Goal: Task Accomplishment & Management: Contribute content

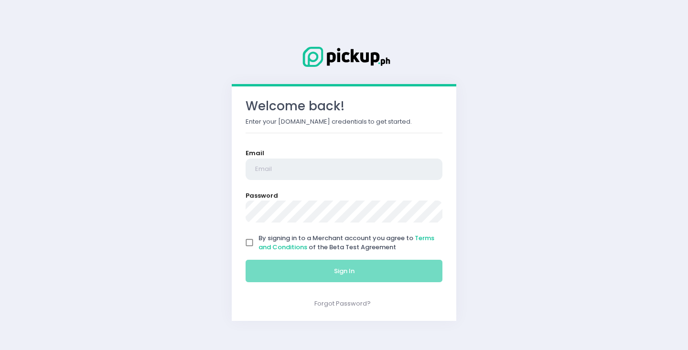
type input "[EMAIL_ADDRESS][DOMAIN_NAME]"
click at [244, 247] on input "By signing in to a Merchant account you agree to Terms and Conditions of the Be…" at bounding box center [249, 243] width 18 height 18
checkbox input "true"
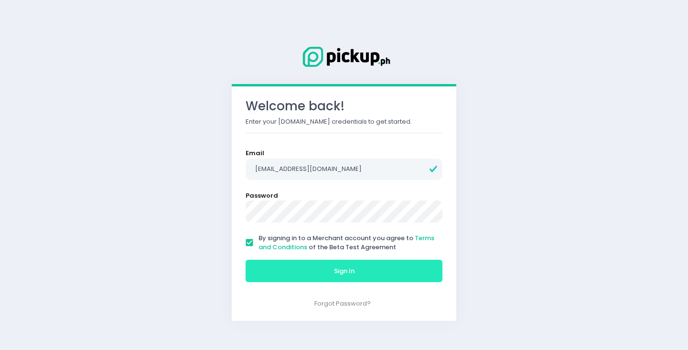
click at [272, 268] on button "Sign In" at bounding box center [344, 271] width 197 height 23
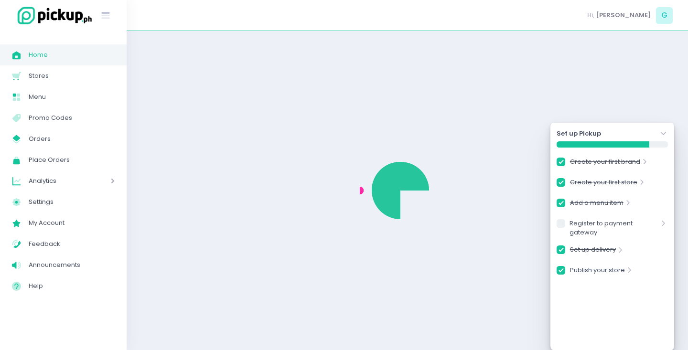
checkbox input "true"
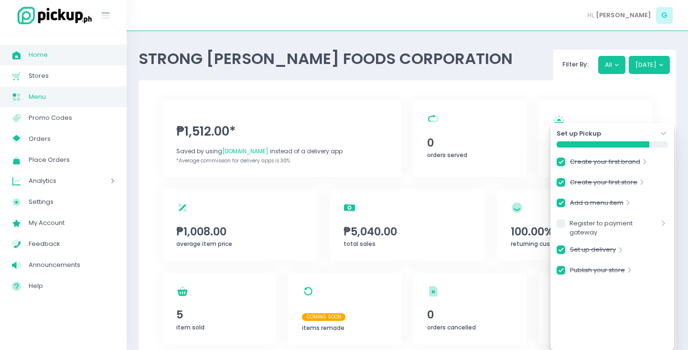
click at [37, 89] on link "Menu Created with Sketch. Menu" at bounding box center [63, 96] width 127 height 21
checkbox input "true"
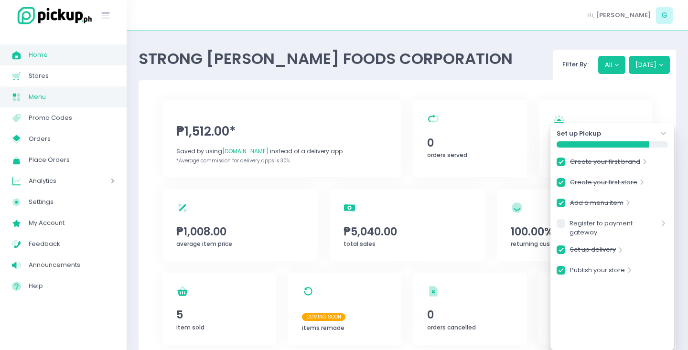
checkbox input "true"
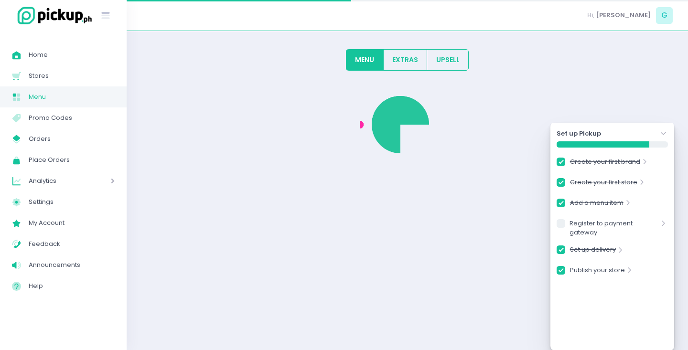
checkbox input "true"
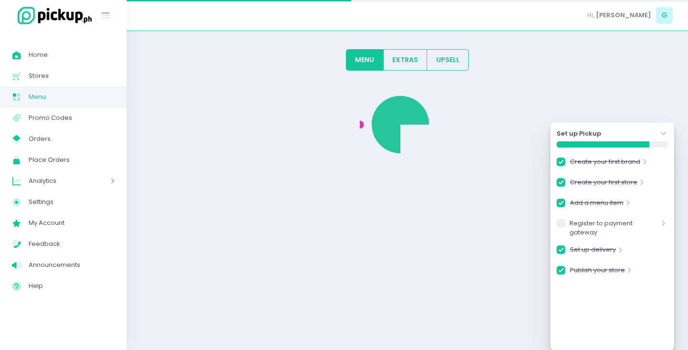
checkbox input "true"
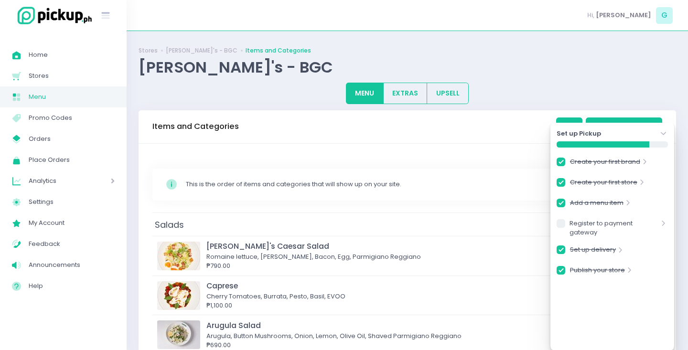
click at [550, 113] on div "Items and Categories Add Add Concierge Item" at bounding box center [407, 126] width 537 height 33
click at [667, 137] on icon "Stockholm-icons / Navigation / Angle-down Created with Sketch." at bounding box center [664, 134] width 10 height 10
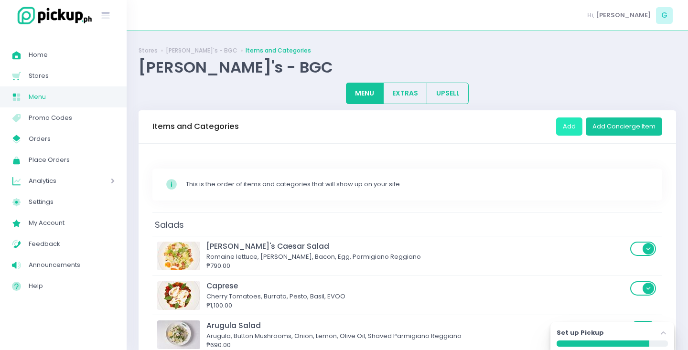
click at [579, 131] on button "Add" at bounding box center [569, 127] width 26 height 18
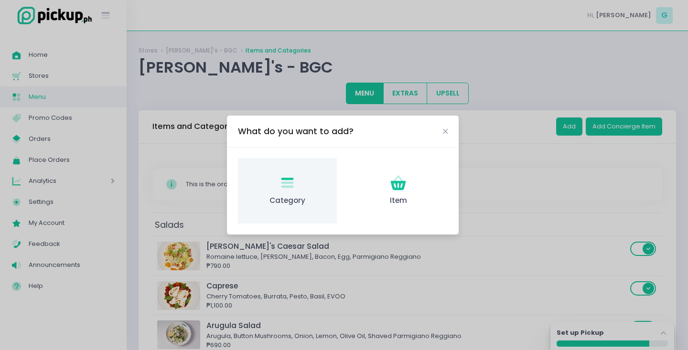
click at [291, 170] on div "Category Created with Sketch. Category" at bounding box center [287, 190] width 99 height 65
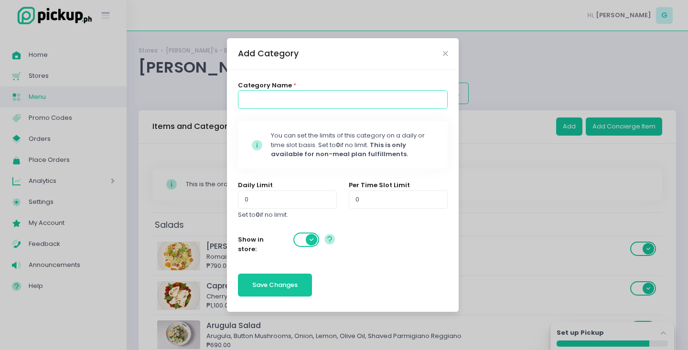
click at [297, 97] on input at bounding box center [343, 99] width 210 height 18
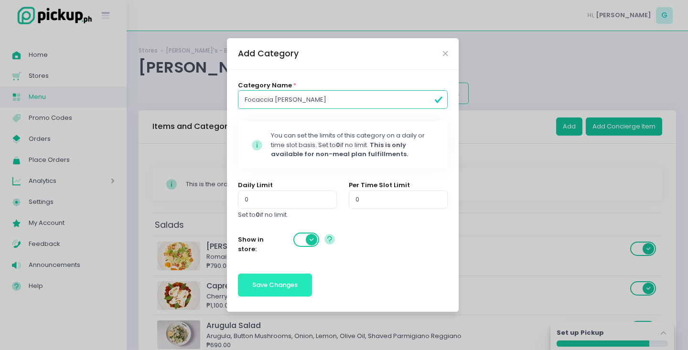
type input "Focaccia di Recco"
click at [289, 278] on button "Save Changes" at bounding box center [275, 285] width 75 height 23
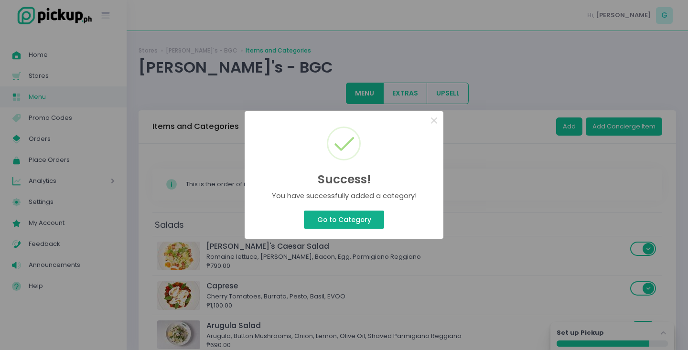
click at [350, 220] on button "Go to Category" at bounding box center [344, 220] width 80 height 18
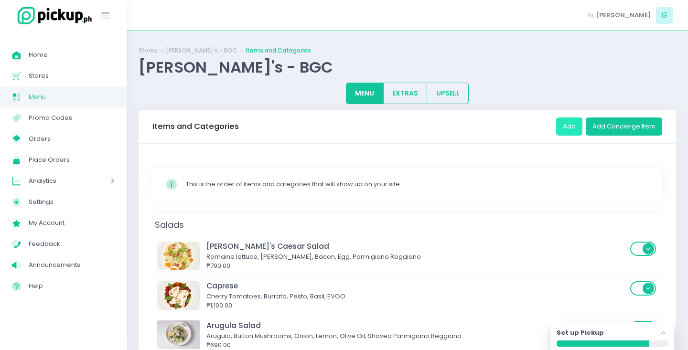
click at [567, 132] on button "Add" at bounding box center [569, 127] width 26 height 18
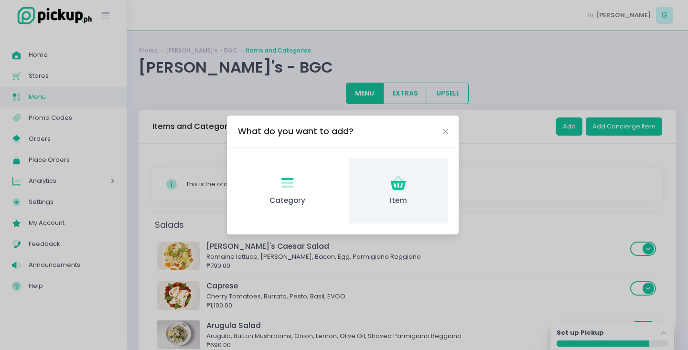
click at [411, 187] on div "Item Created with Sketch. Item" at bounding box center [398, 190] width 99 height 65
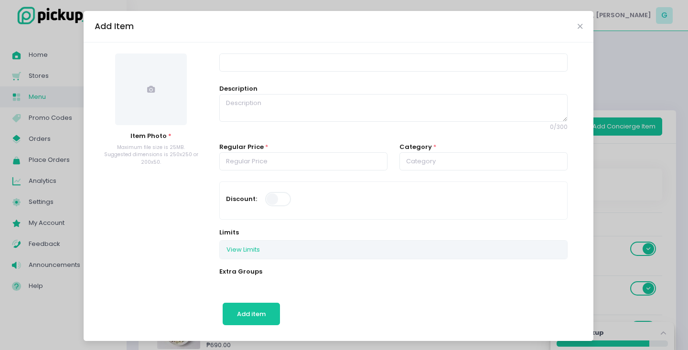
click at [147, 80] on span at bounding box center [151, 90] width 72 height 72
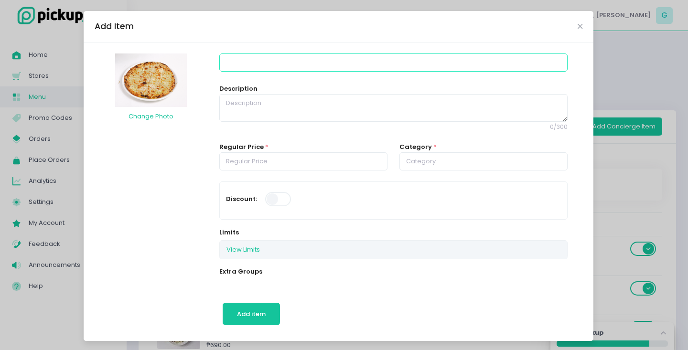
click at [278, 70] on input at bounding box center [393, 63] width 348 height 18
type input "Focaccia di Lecco - Cheese"
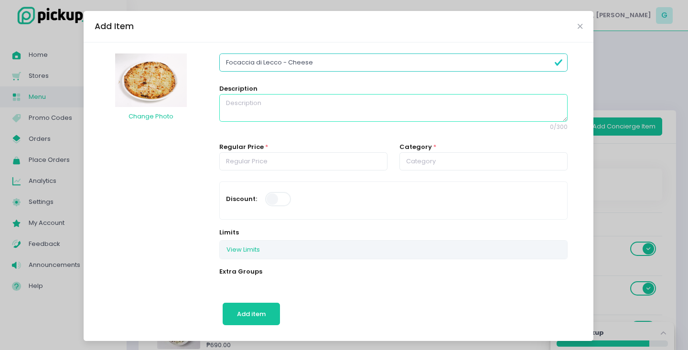
click at [241, 108] on textarea at bounding box center [393, 108] width 348 height 28
type textarea "C"
type textarea "Focaccia dough, Comte, Mozzarella, Mascarpone, Pecorino Romano, EVOO, Sea Salt"
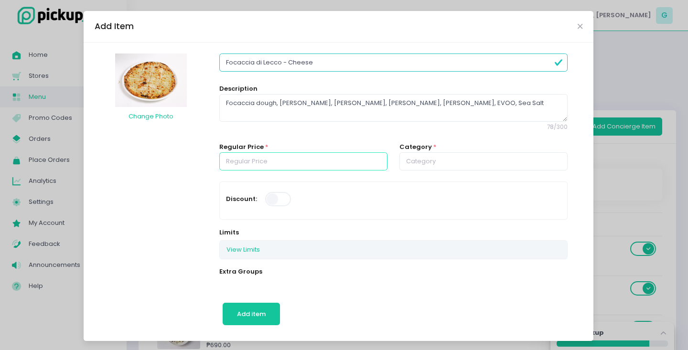
click at [245, 162] on input "number" at bounding box center [303, 161] width 168 height 18
type input "600.00"
click at [434, 154] on input "text" at bounding box center [483, 161] width 168 height 18
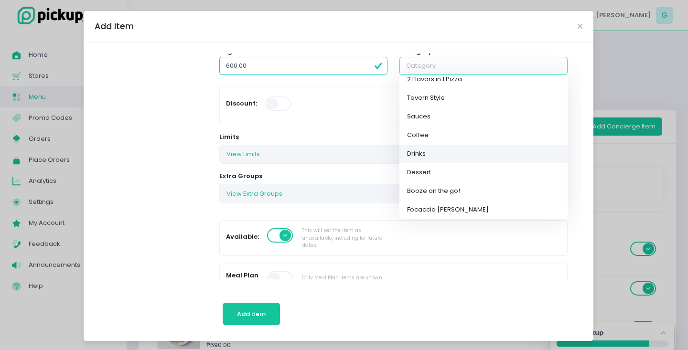
scroll to position [96, 0]
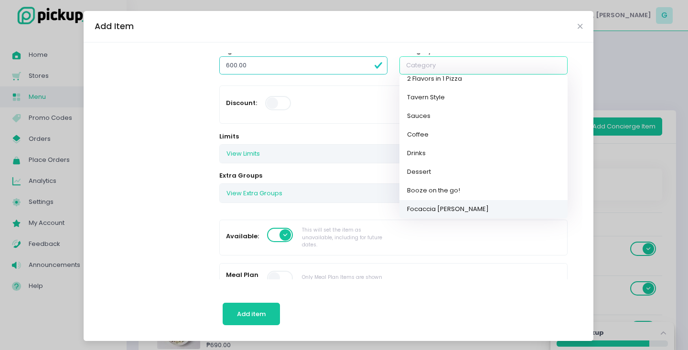
click at [458, 204] on link "Focaccia di Recco" at bounding box center [483, 209] width 168 height 19
type input "Focaccia di Recco"
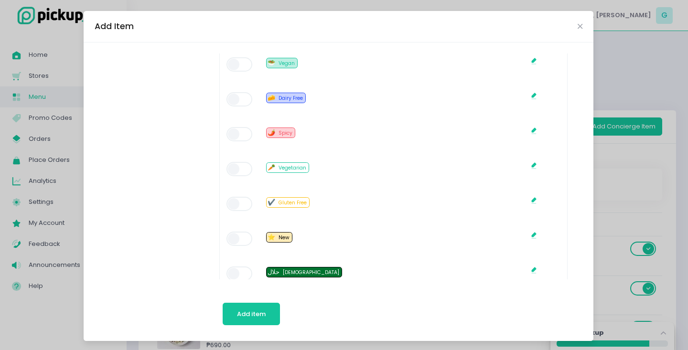
scroll to position [556, 0]
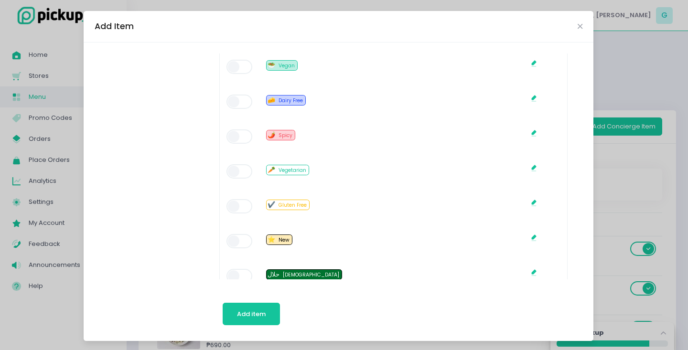
click at [235, 234] on span at bounding box center [239, 241] width 27 height 14
click at [247, 315] on span "Add item" at bounding box center [251, 314] width 29 height 9
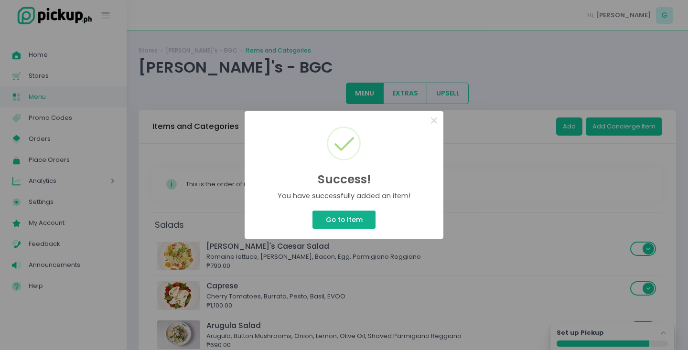
click at [357, 215] on button "Go to Item" at bounding box center [343, 220] width 63 height 18
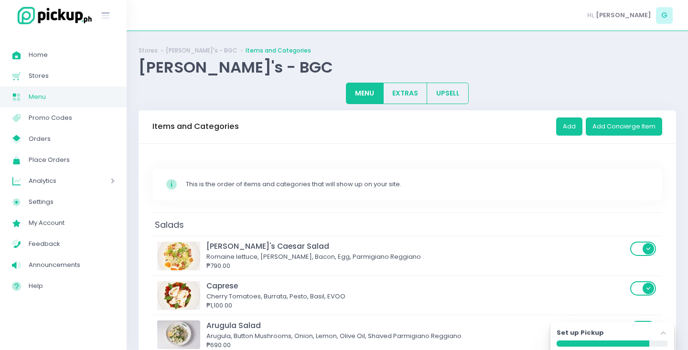
scroll to position [0, 0]
click at [573, 127] on button "Add" at bounding box center [569, 127] width 26 height 18
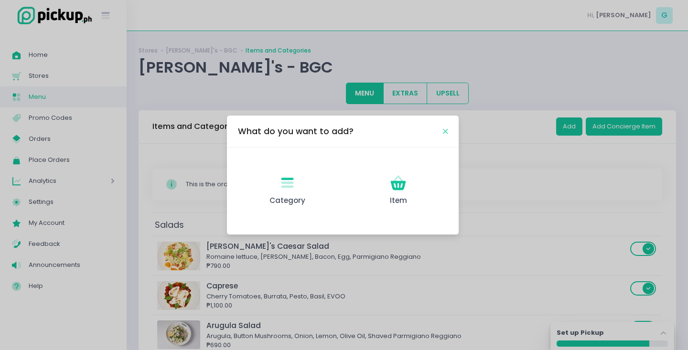
click at [447, 130] on icon "Close" at bounding box center [445, 131] width 5 height 7
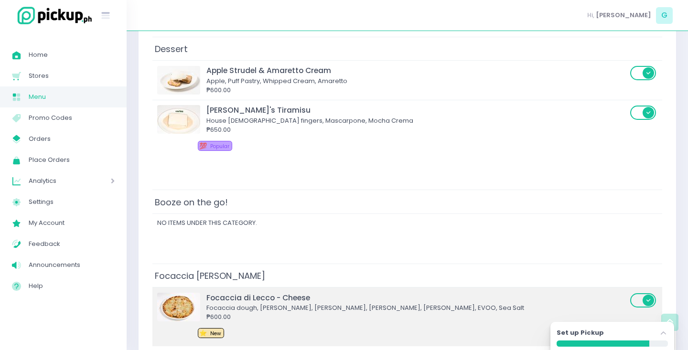
scroll to position [4443, 0]
click at [324, 293] on div "Focaccia di Lecco - Cheese" at bounding box center [416, 298] width 421 height 11
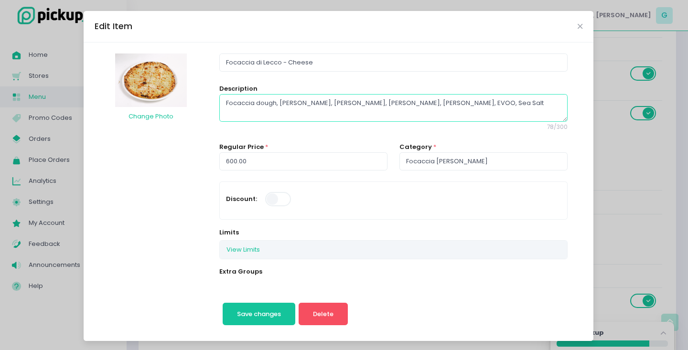
click at [289, 108] on textarea "Focaccia dough, Comte, Mozzarella, Mascarpone, Pecorino Romano, EVOO, Sea Salt" at bounding box center [393, 108] width 348 height 28
click at [659, 179] on div "Edit Item Change Photo Focaccia di Lecco - Cheese Description Focaccia dough, C…" at bounding box center [344, 175] width 688 height 350
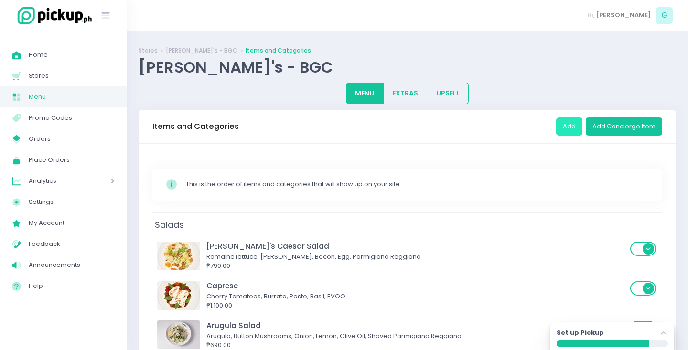
scroll to position [0, 0]
click at [570, 129] on button "Add" at bounding box center [569, 127] width 26 height 18
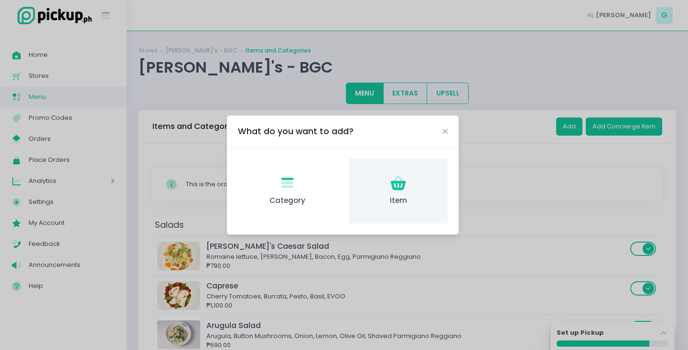
click at [440, 172] on div "Item Created with Sketch. Item" at bounding box center [398, 190] width 99 height 65
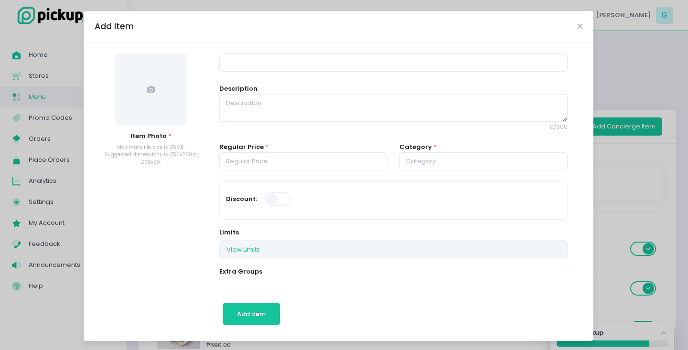
click at [163, 115] on span at bounding box center [151, 90] width 72 height 72
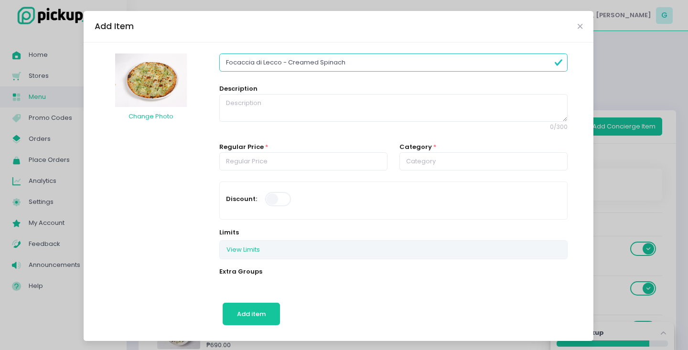
type input "Focaccia di Lecco - Creamed Spinach"
click at [254, 99] on textarea at bounding box center [393, 108] width 348 height 28
paste textarea "Focaccia dough, [PERSON_NAME], [PERSON_NAME], [PERSON_NAME], [PERSON_NAME], EVO…"
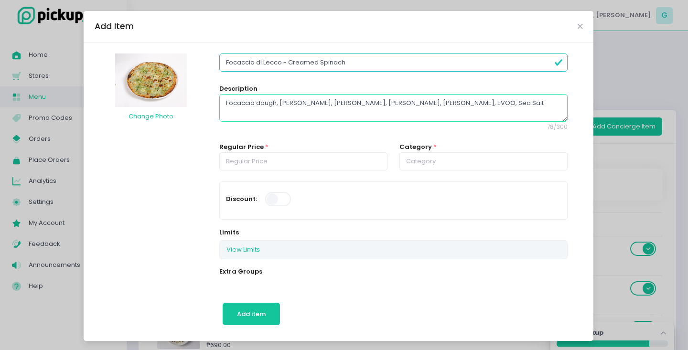
drag, startPoint x: 382, startPoint y: 102, endPoint x: 435, endPoint y: 100, distance: 53.1
click at [435, 100] on textarea "Focaccia dough, [PERSON_NAME], [PERSON_NAME], [PERSON_NAME], [PERSON_NAME], EVO…" at bounding box center [393, 108] width 348 height 28
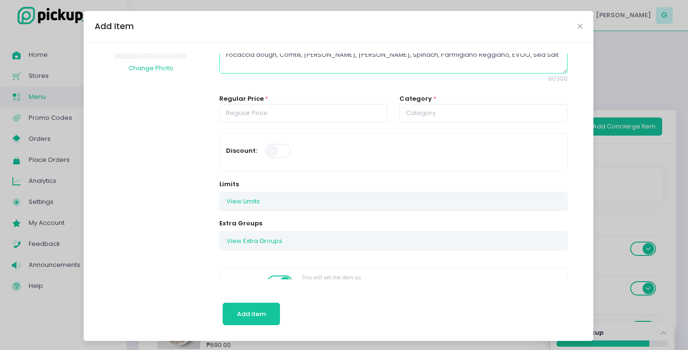
scroll to position [53, 0]
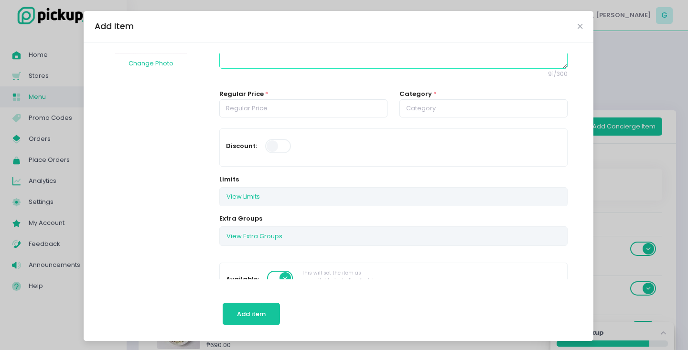
type textarea "Focaccia dough, Comte, Mozzarella, Mascarpone, Spinach, Parmigiano Reggiano, EV…"
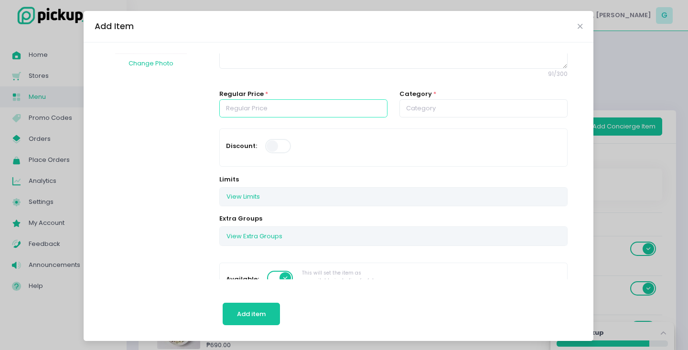
click at [345, 106] on input "number" at bounding box center [303, 108] width 168 height 18
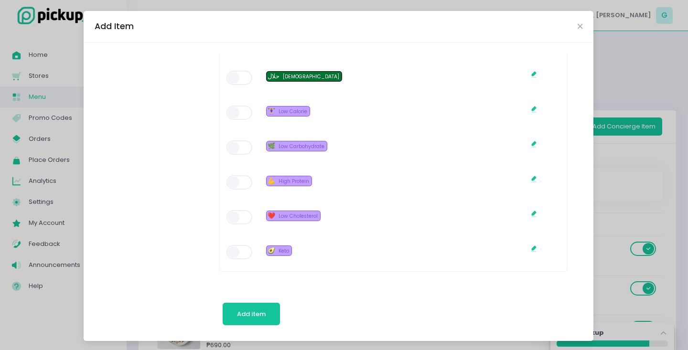
scroll to position [751, 0]
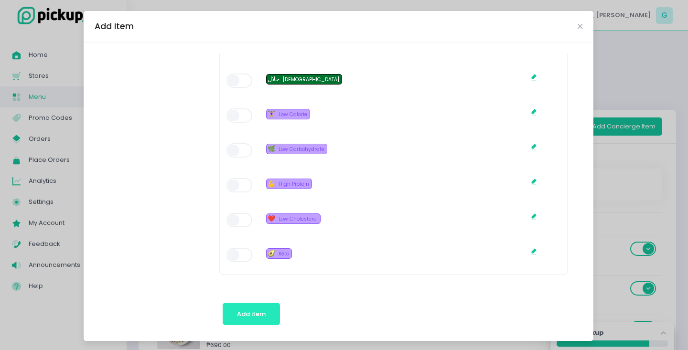
type input "700.00"
click at [245, 307] on button "Add item" at bounding box center [252, 314] width 58 height 23
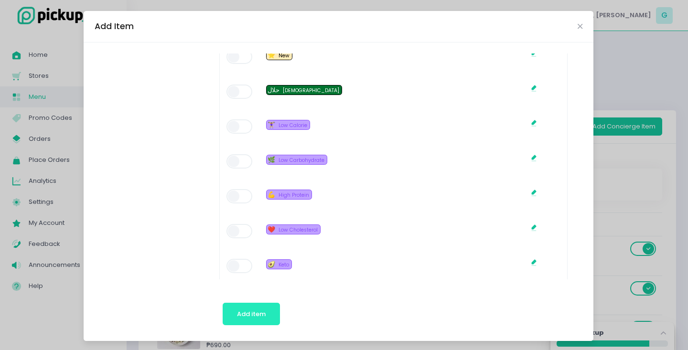
click at [264, 318] on span "Add item" at bounding box center [251, 314] width 29 height 9
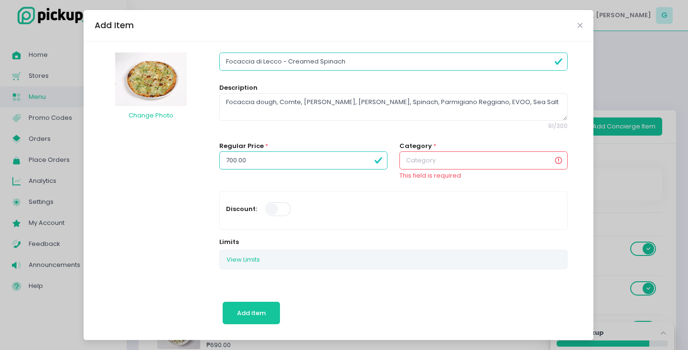
click at [532, 156] on input "text" at bounding box center [483, 160] width 168 height 18
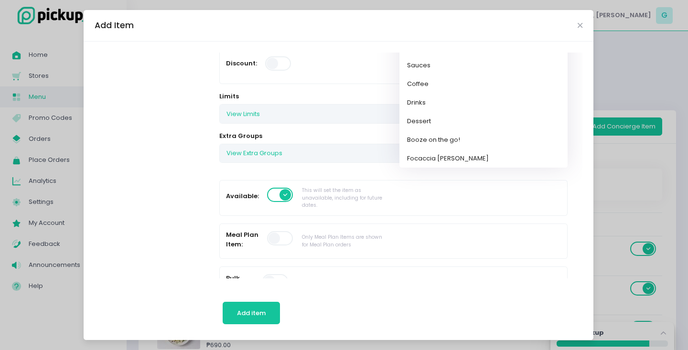
scroll to position [127, 0]
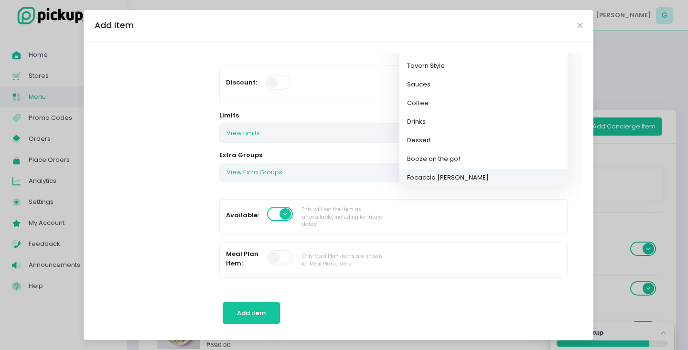
click at [444, 177] on link "Focaccia di Recco" at bounding box center [483, 178] width 168 height 19
type input "Focaccia di Recco"
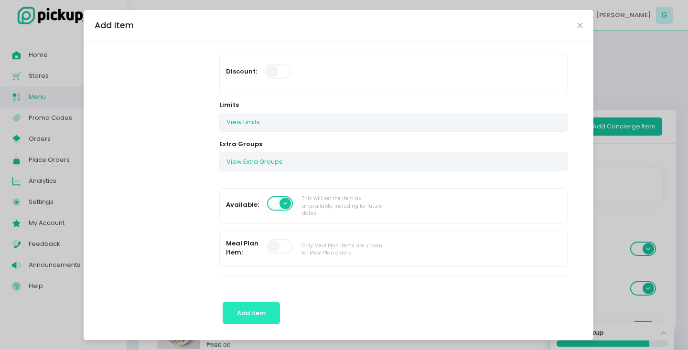
click at [256, 321] on button "Add item" at bounding box center [252, 313] width 58 height 23
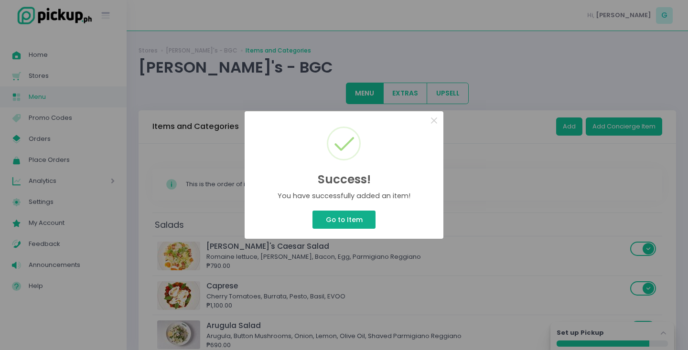
click at [341, 213] on button "Go to Item" at bounding box center [343, 220] width 63 height 18
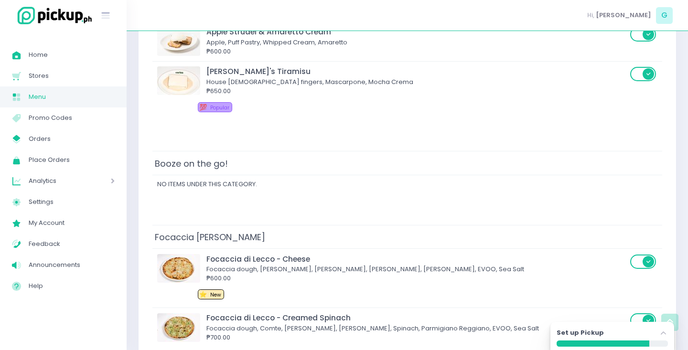
click at [461, 11] on div "Hi, Gabriel G" at bounding box center [407, 15] width 561 height 31
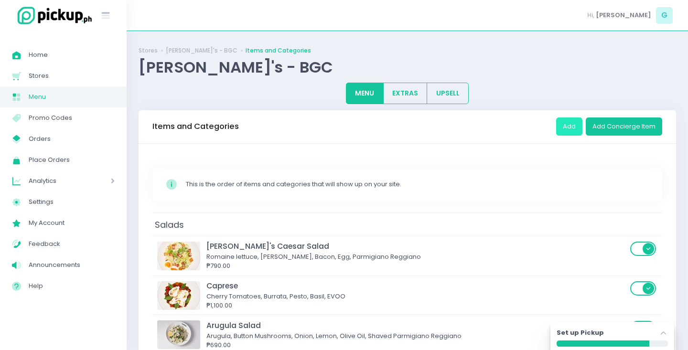
scroll to position [0, 0]
click at [568, 126] on button "Add" at bounding box center [569, 127] width 26 height 18
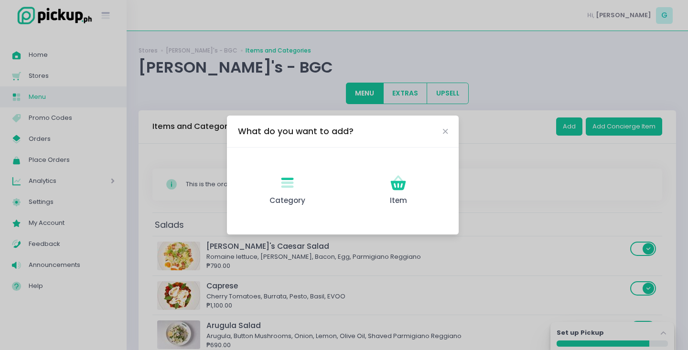
click at [446, 137] on div "What do you want to add?" at bounding box center [343, 132] width 232 height 32
click at [447, 129] on icon "Close" at bounding box center [445, 131] width 5 height 7
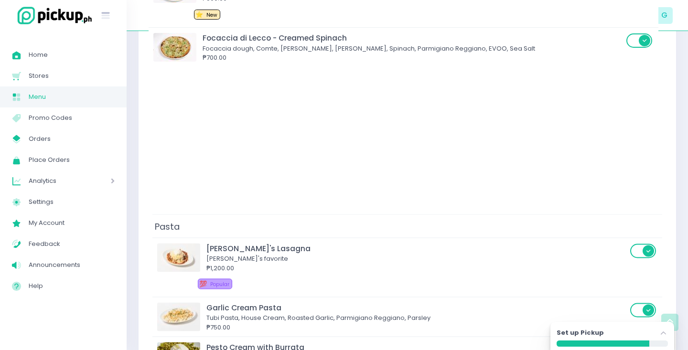
scroll to position [443, 0]
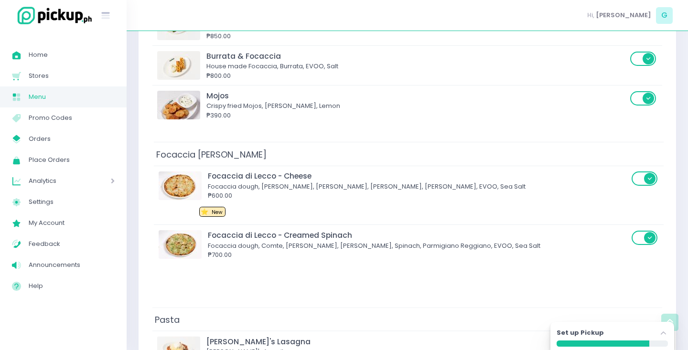
drag, startPoint x: 188, startPoint y: 181, endPoint x: 189, endPoint y: 146, distance: 35.4
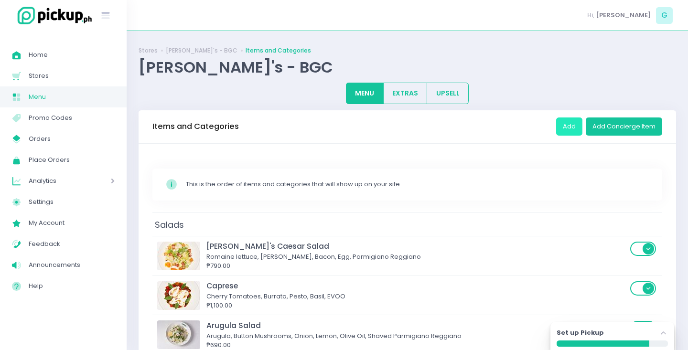
scroll to position [0, 0]
click at [565, 126] on button "Add" at bounding box center [569, 127] width 26 height 18
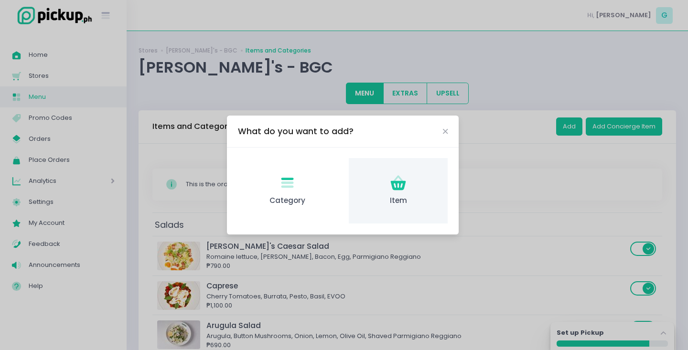
click at [409, 193] on div "Item Created with Sketch. Item" at bounding box center [398, 190] width 99 height 65
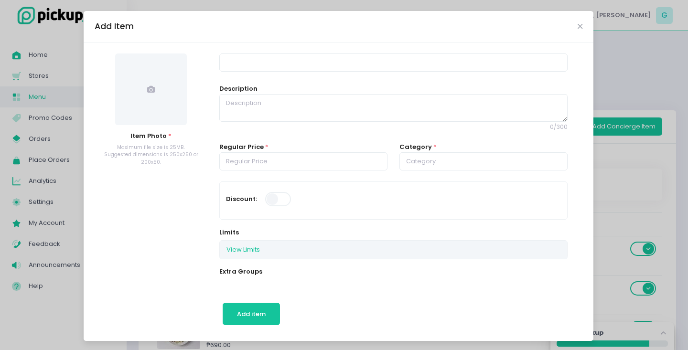
click at [171, 100] on span at bounding box center [151, 90] width 72 height 72
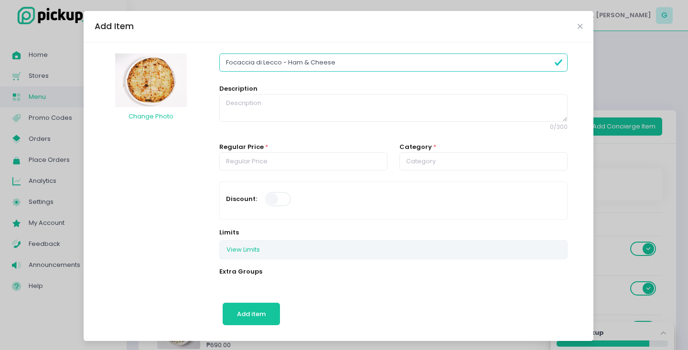
type input "Focaccia di Lecco - Ham & Cheese"
click at [232, 112] on textarea at bounding box center [393, 108] width 348 height 28
paste textarea "Focaccia dough, [PERSON_NAME], [PERSON_NAME], [PERSON_NAME], [PERSON_NAME], EVO…"
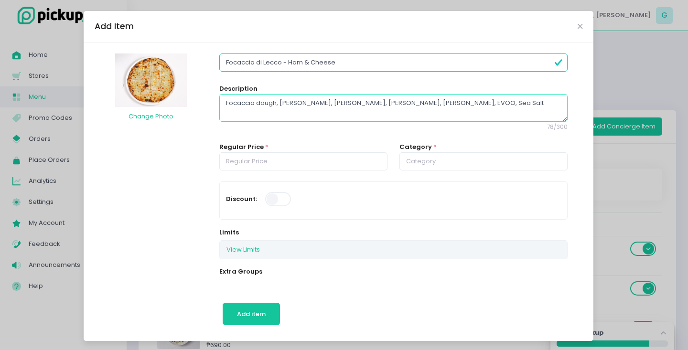
click at [382, 102] on textarea "Focaccia dough, [PERSON_NAME], [PERSON_NAME], [PERSON_NAME], [PERSON_NAME], EVO…" at bounding box center [393, 108] width 348 height 28
type textarea "Focaccia dough, Comte, Mozzarella, Mascarpone, Farmer's Ham, EVOO, Sea Salt"
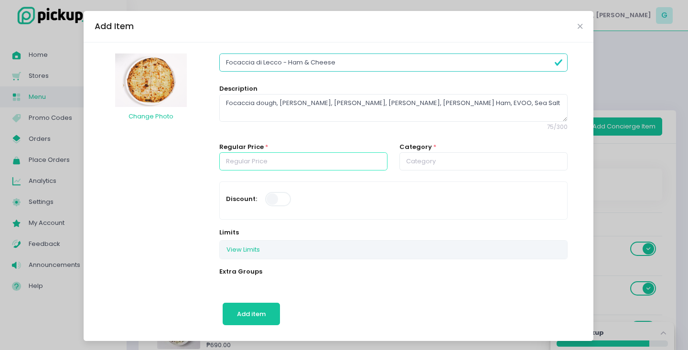
click at [296, 156] on input "number" at bounding box center [303, 161] width 168 height 18
type input "700.00"
click at [479, 164] on input "text" at bounding box center [483, 161] width 168 height 18
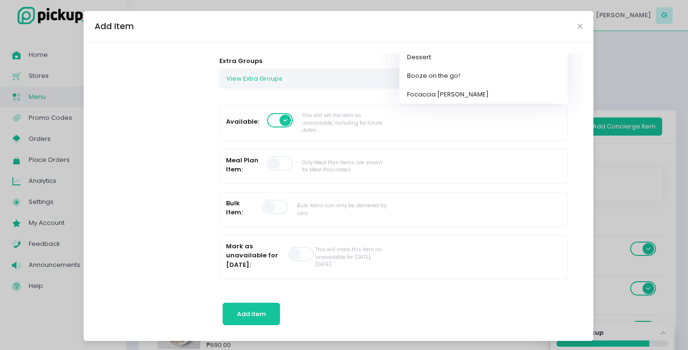
scroll to position [210, 0]
click at [455, 89] on link "Focaccia [PERSON_NAME]" at bounding box center [483, 95] width 168 height 19
type input "Focaccia [PERSON_NAME]"
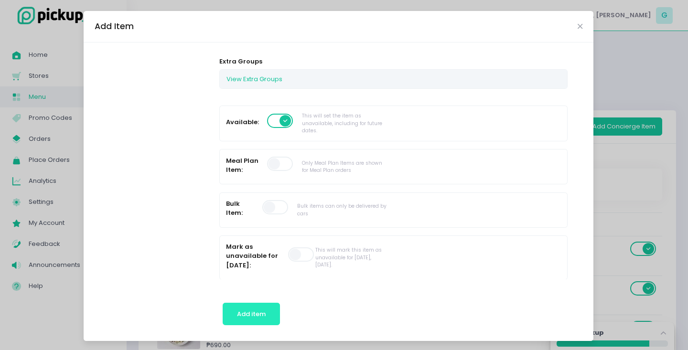
click at [260, 308] on button "Add item" at bounding box center [252, 314] width 58 height 23
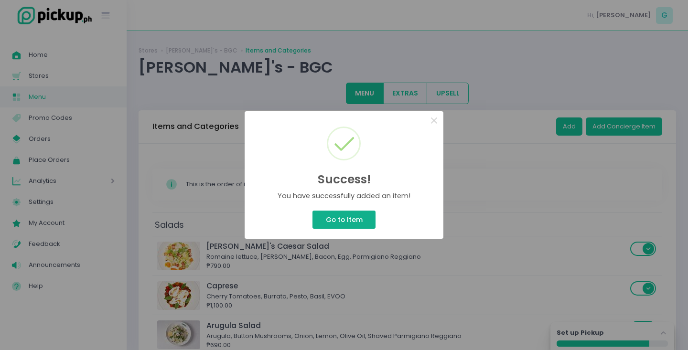
click at [326, 224] on button "Go to Item" at bounding box center [343, 220] width 63 height 18
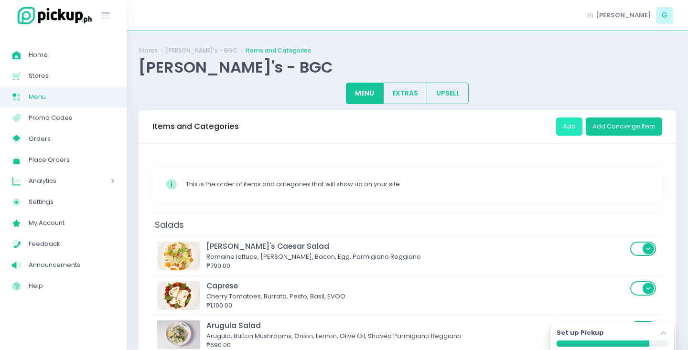
scroll to position [0, 0]
click at [575, 132] on button "Add" at bounding box center [569, 127] width 26 height 18
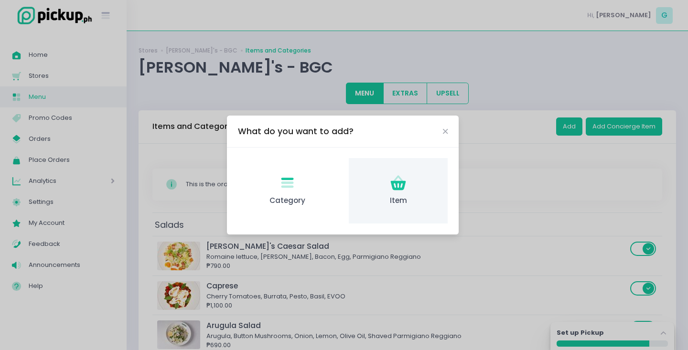
click at [395, 186] on icon "Item Created with Sketch." at bounding box center [398, 183] width 19 height 19
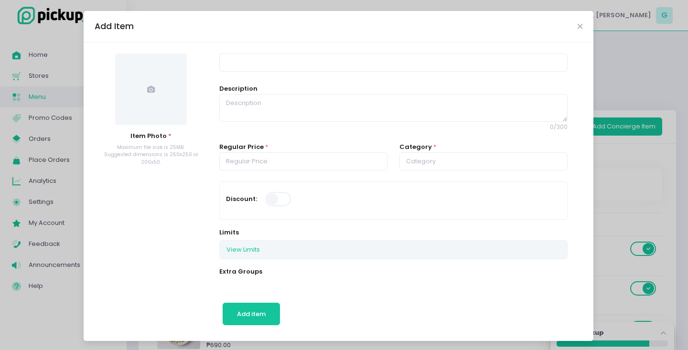
click at [186, 83] on span at bounding box center [151, 90] width 72 height 72
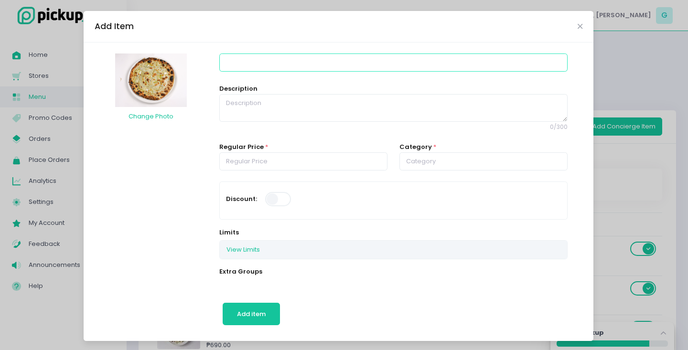
click at [241, 67] on input at bounding box center [393, 63] width 348 height 18
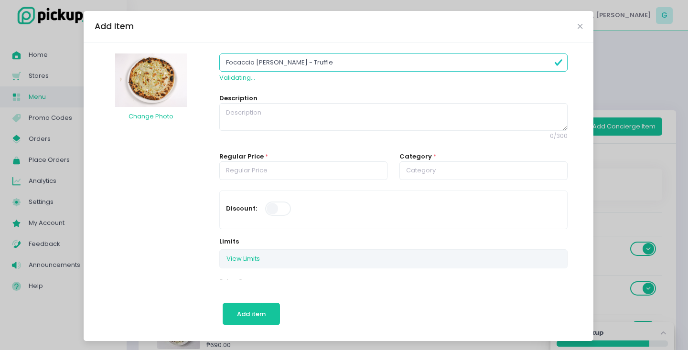
type input "Focaccia di recco - Truffle"
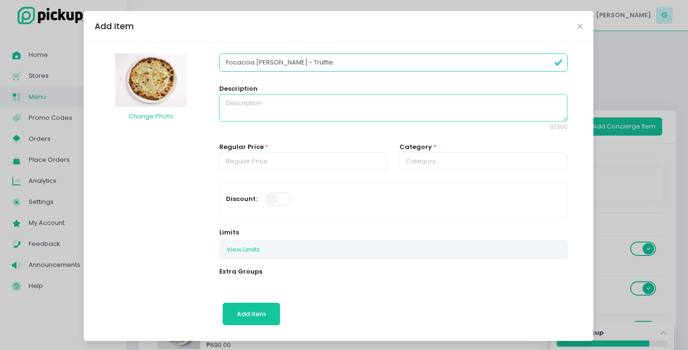
click at [246, 119] on textarea at bounding box center [393, 108] width 348 height 28
type textarea "F"
paste textarea "Focaccia dough, Comte, Mozzarella, Mascarpone, Pecorino Romano, EVOO, Sea Salt"
click at [380, 104] on textarea "Focaccia dough, Comte, Mozzarella, Mascarpone, Pecorino Romano, EVOO, Sea Salt" at bounding box center [393, 108] width 348 height 28
type textarea "Focaccia dough, Comte, Mozzarella, Mascarpone, WhitPecorino Romano, EVOO, Sea S…"
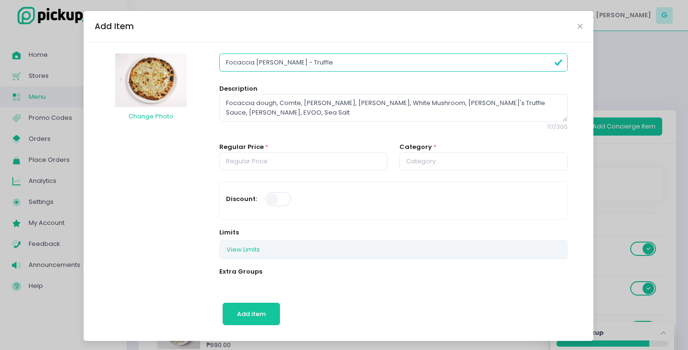
drag, startPoint x: 505, startPoint y: 103, endPoint x: 553, endPoint y: 104, distance: 47.8
click at [553, 104] on textarea "Focaccia dough, Comte, Mozzarella, Mascarpone, White Mushroom, Carlo's Truffle …" at bounding box center [393, 108] width 348 height 28
type textarea "Focaccia dough, Comte, Mozzarella, Mascarpone, White Mushroom, Carlo's Truffle …"
click at [308, 160] on input "number" at bounding box center [303, 161] width 168 height 18
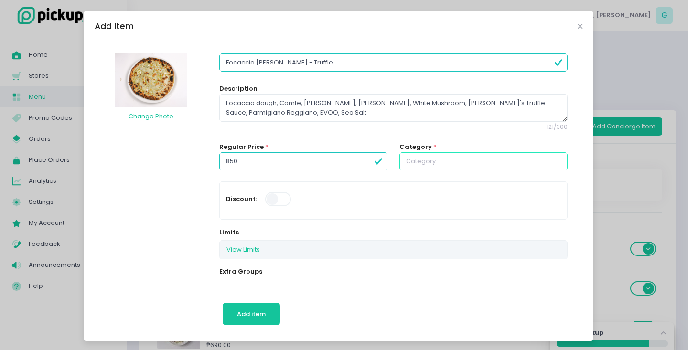
type input "850.00"
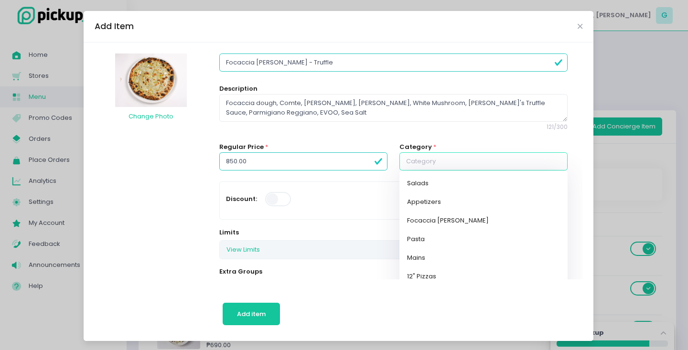
click at [468, 165] on input "text" at bounding box center [483, 161] width 168 height 18
click at [457, 216] on link "Focaccia [PERSON_NAME]" at bounding box center [483, 221] width 168 height 19
type input "Focaccia [PERSON_NAME]"
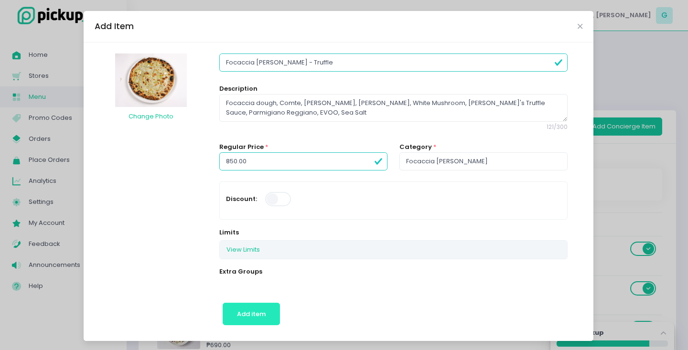
click at [265, 307] on button "Add item" at bounding box center [252, 314] width 58 height 23
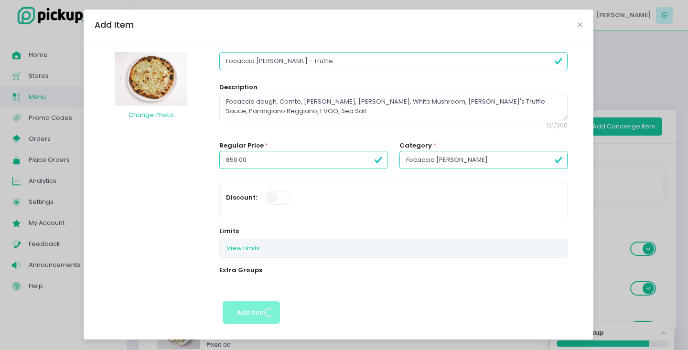
scroll to position [1, 0]
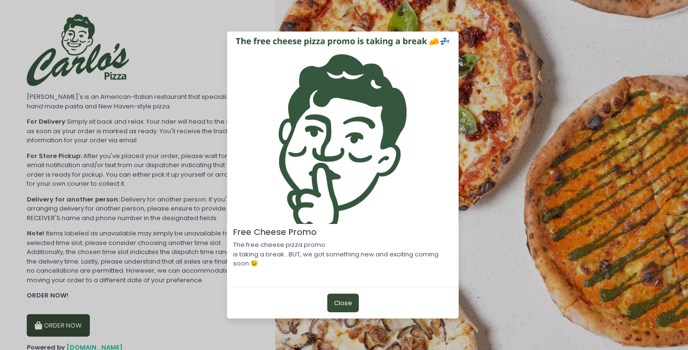
click at [341, 299] on button "Close" at bounding box center [343, 303] width 32 height 18
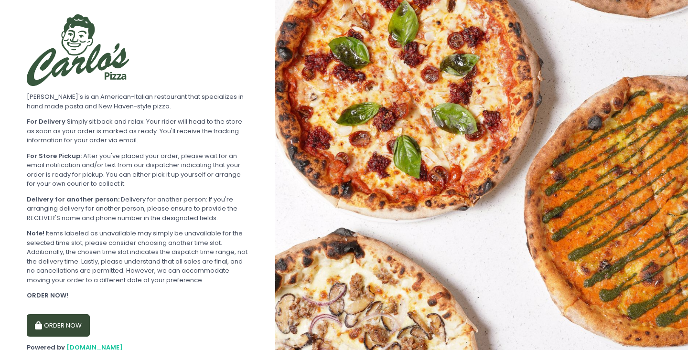
click at [57, 322] on button "ORDER NOW" at bounding box center [58, 325] width 63 height 23
select select "[DATE]"
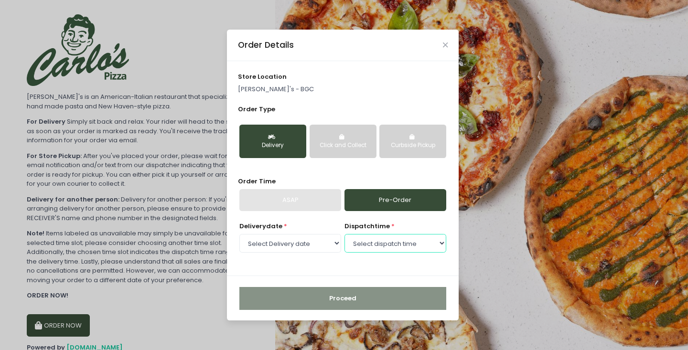
select select "12:00"
